Goal: Find specific page/section: Find specific page/section

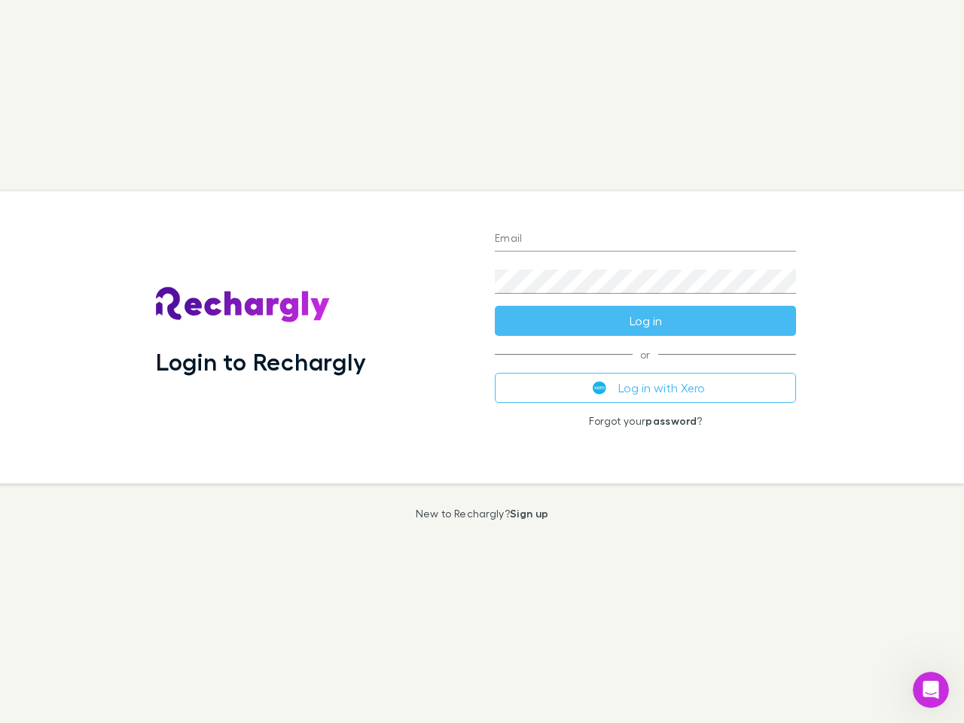
click at [482, 361] on div "Login to Rechargly" at bounding box center [313, 337] width 339 height 292
click at [645, 239] on input "Email" at bounding box center [645, 239] width 301 height 24
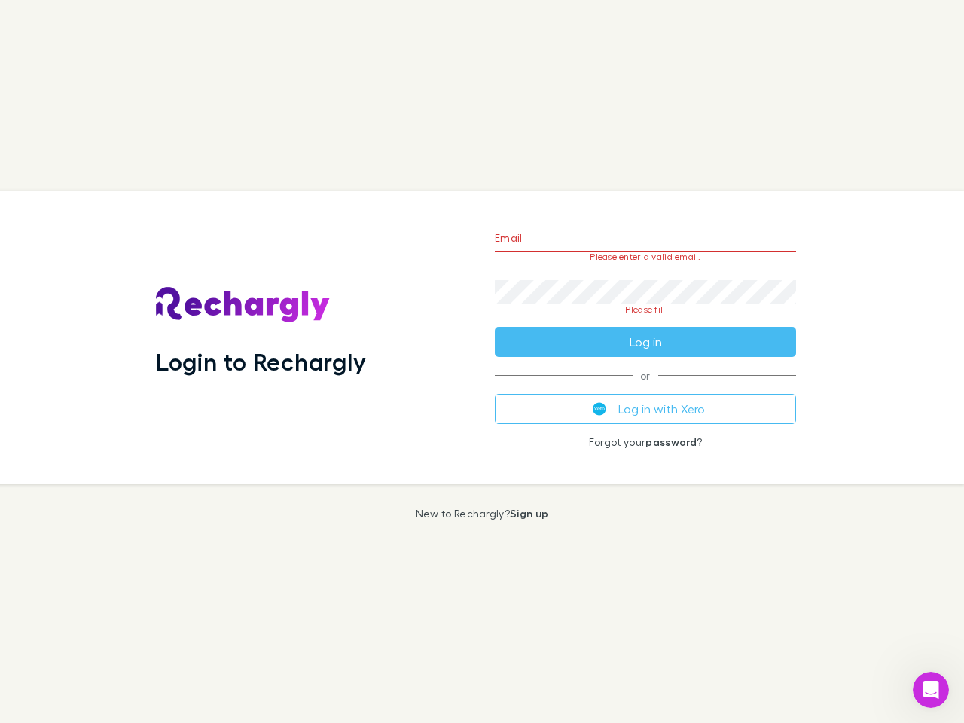
click at [645, 321] on form "Email Please enter a valid email. Password Please fill Log in" at bounding box center [645, 286] width 301 height 142
click at [645, 388] on div "Email Please enter a valid email. Password Please fill Log in or Log in with Xe…" at bounding box center [645, 337] width 325 height 292
click at [931, 690] on icon "Open Intercom Messenger" at bounding box center [931, 690] width 25 height 25
